Goal: Transaction & Acquisition: Purchase product/service

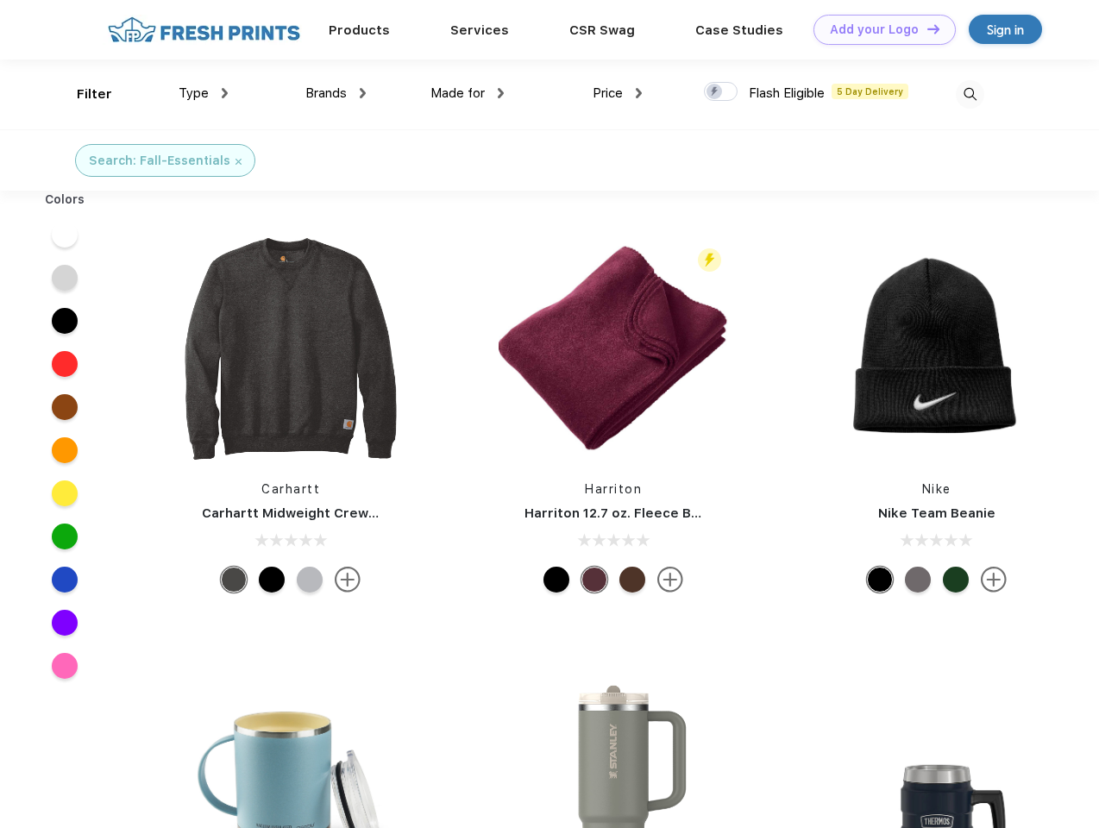
click at [878, 29] on link "Add your Logo Design Tool" at bounding box center [884, 30] width 142 height 30
click at [0, 0] on div "Design Tool" at bounding box center [0, 0] width 0 height 0
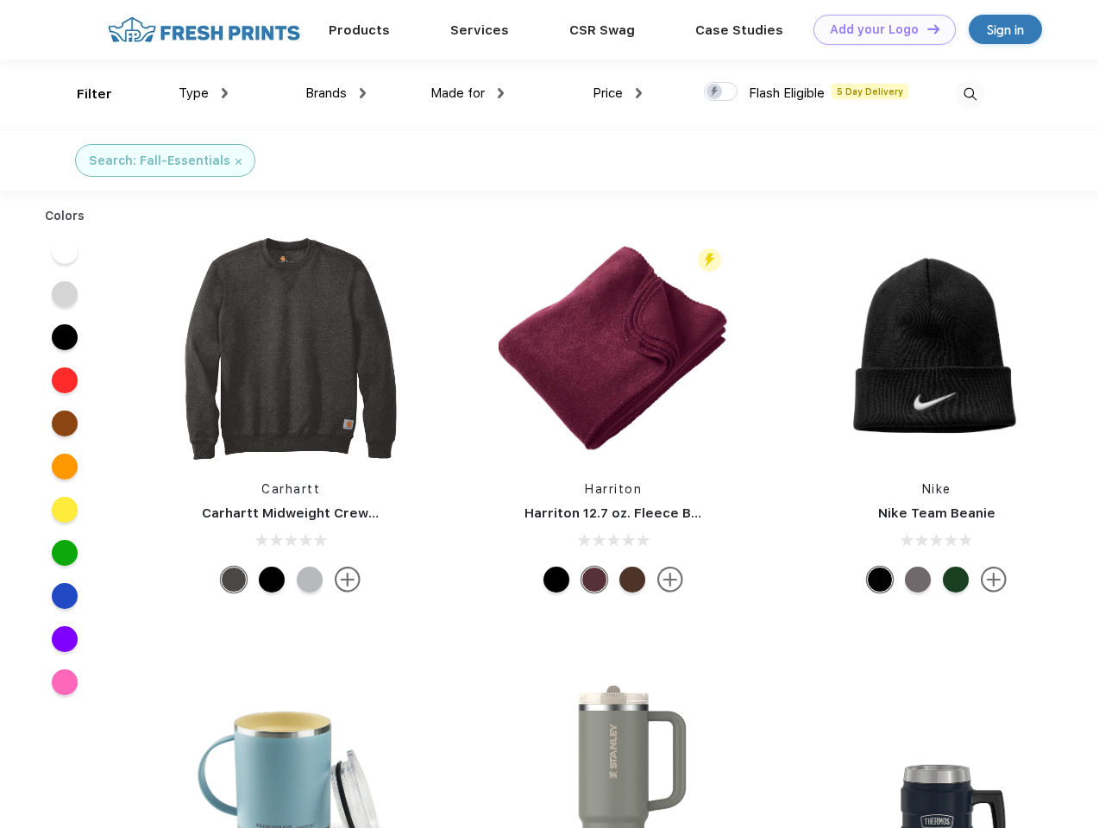
click at [925, 28] on link "Add your Logo Design Tool" at bounding box center [884, 30] width 142 height 30
click at [83, 94] on div "Filter" at bounding box center [94, 95] width 35 height 20
click at [204, 93] on span "Type" at bounding box center [194, 93] width 30 height 16
click at [335, 93] on span "Brands" at bounding box center [325, 93] width 41 height 16
click at [467, 93] on span "Made for" at bounding box center [457, 93] width 54 height 16
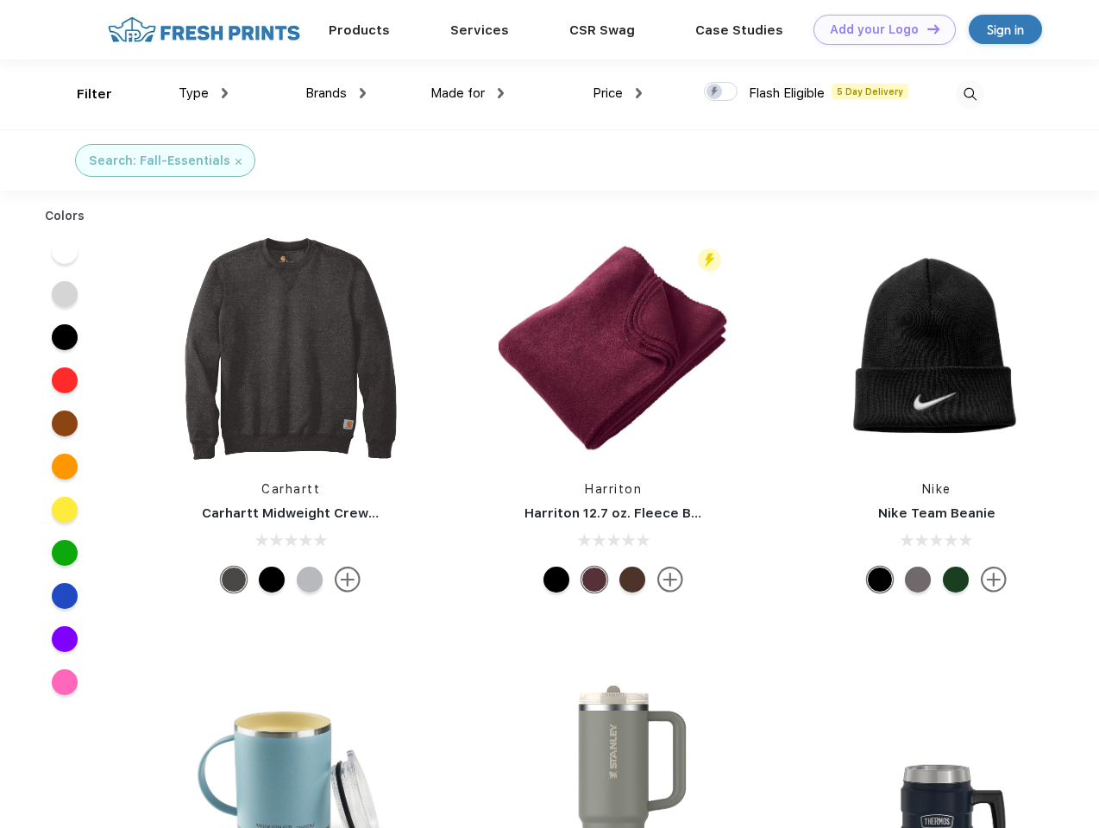
click at [617, 93] on span "Price" at bounding box center [607, 93] width 30 height 16
click at [721, 92] on div at bounding box center [721, 91] width 34 height 19
click at [715, 92] on input "checkbox" at bounding box center [709, 86] width 11 height 11
click at [969, 94] on img at bounding box center [970, 94] width 28 height 28
